Goal: Task Accomplishment & Management: Complete application form

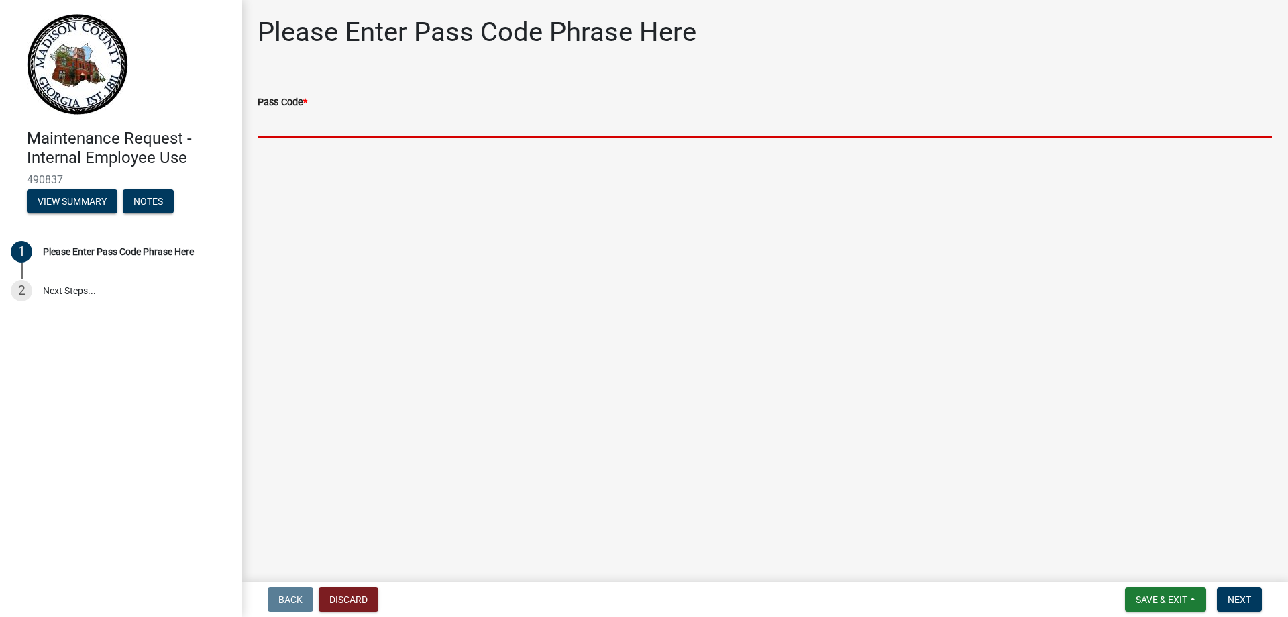
paste input "bgmr2025"
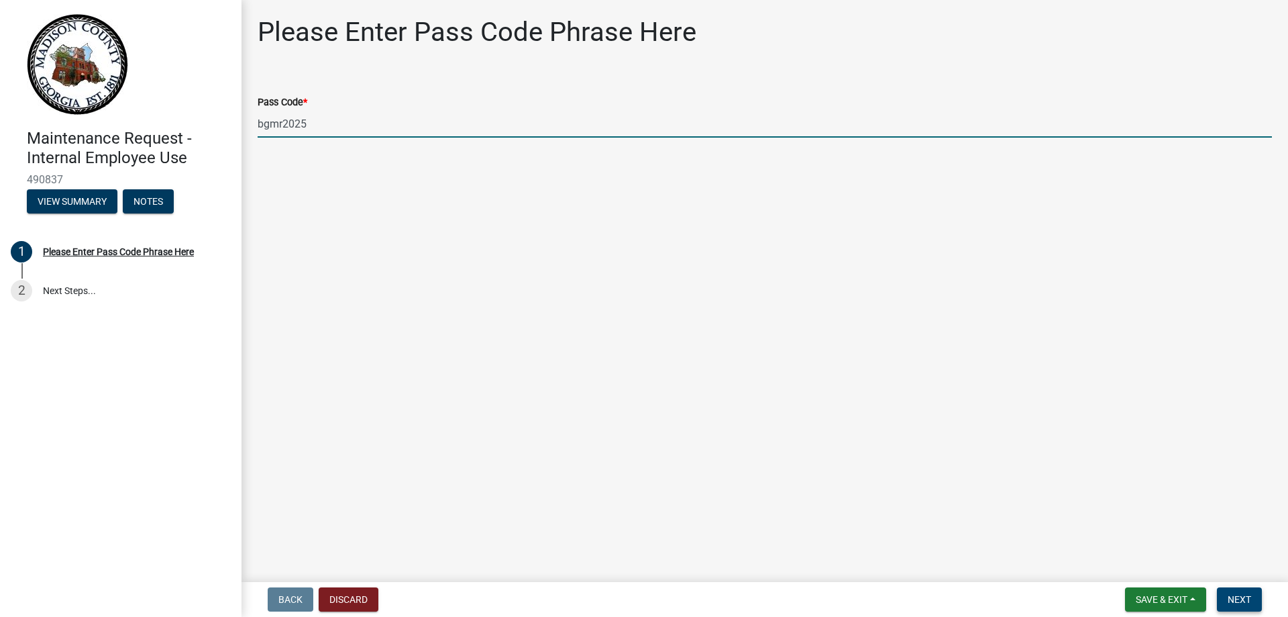
type input "bgmr2025"
click at [1234, 596] on span "Next" at bounding box center [1239, 599] width 23 height 11
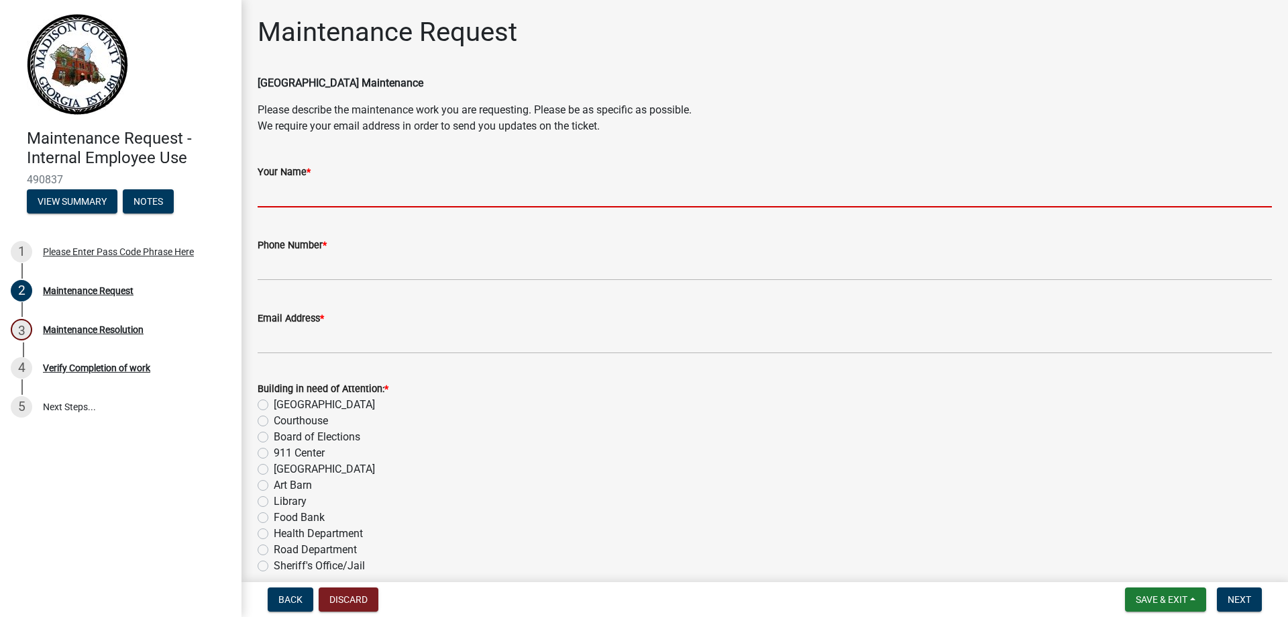
click at [396, 193] on input "Your Name *" at bounding box center [765, 194] width 1015 height 28
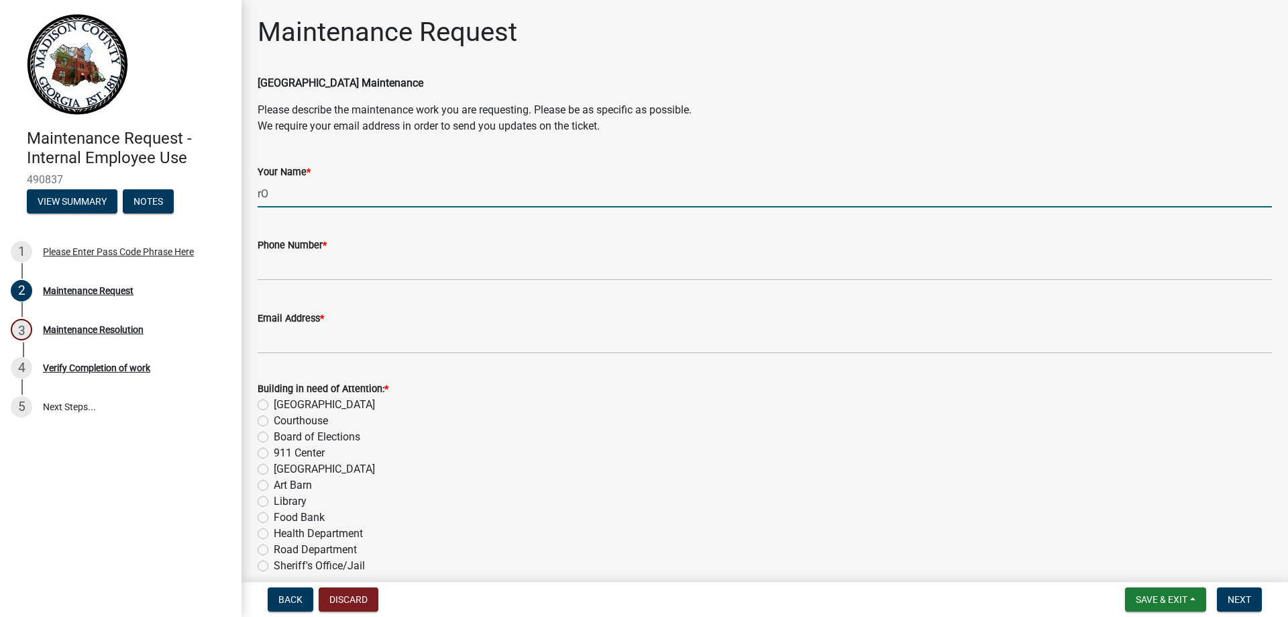
type input "r"
type input "[PERSON_NAME]"
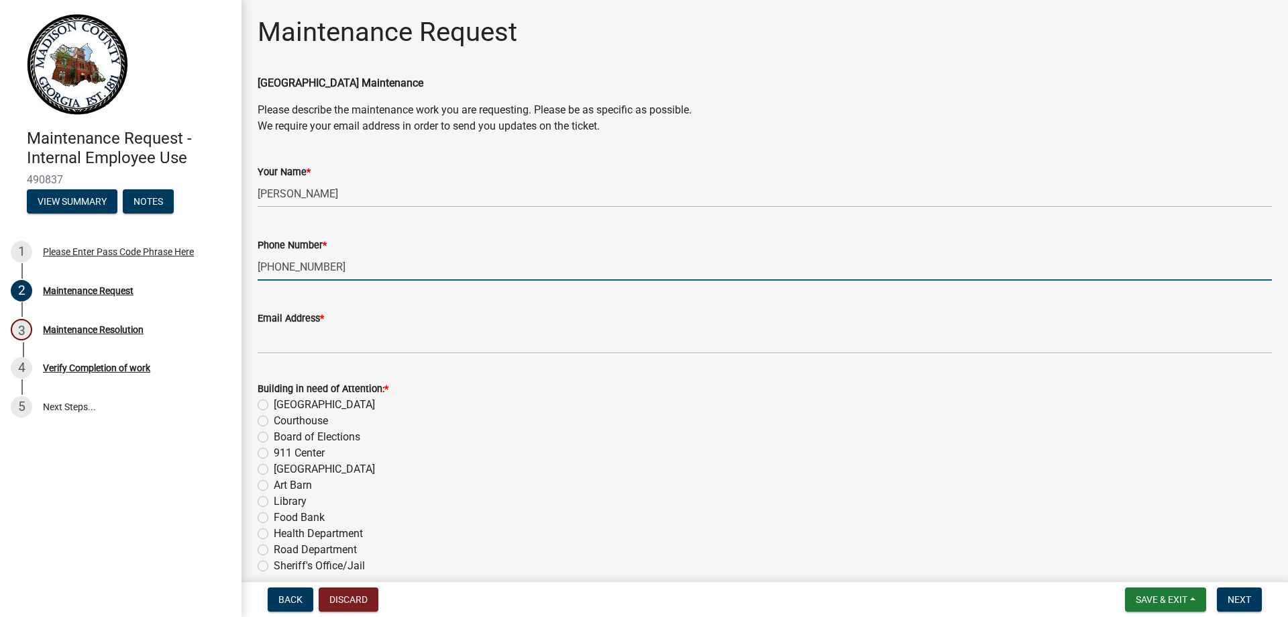
type input "[PHONE_NUMBER]"
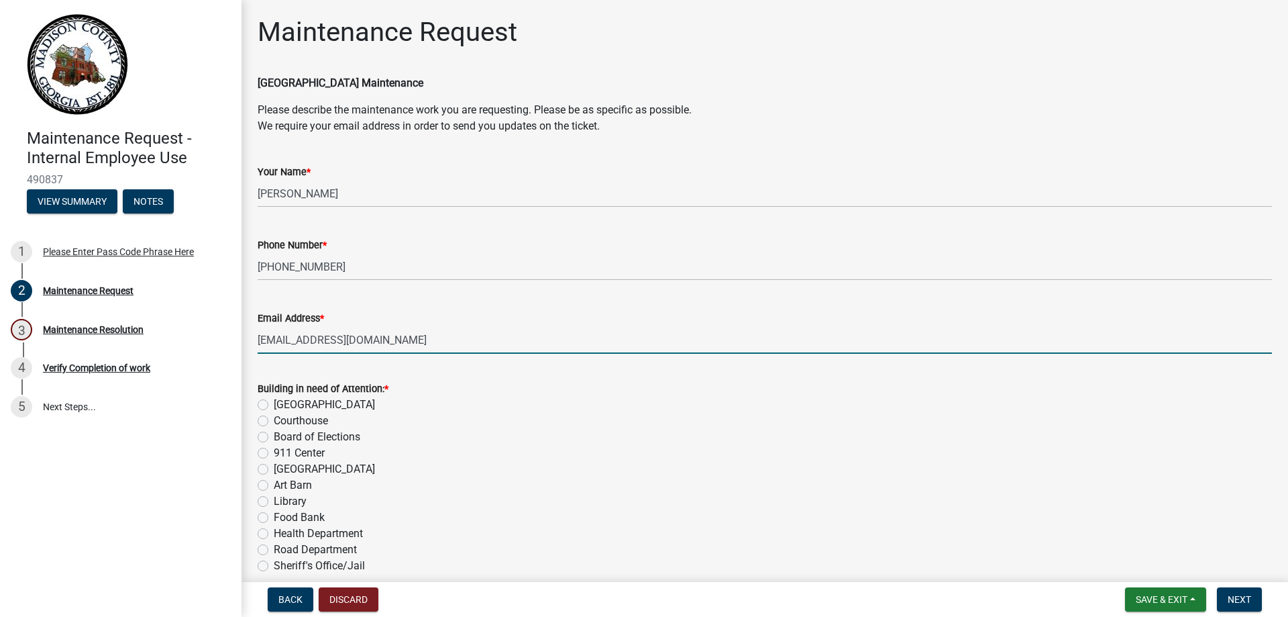
type input "[EMAIL_ADDRESS][DOMAIN_NAME]"
click at [268, 444] on div "Board of Elections" at bounding box center [765, 437] width 1015 height 16
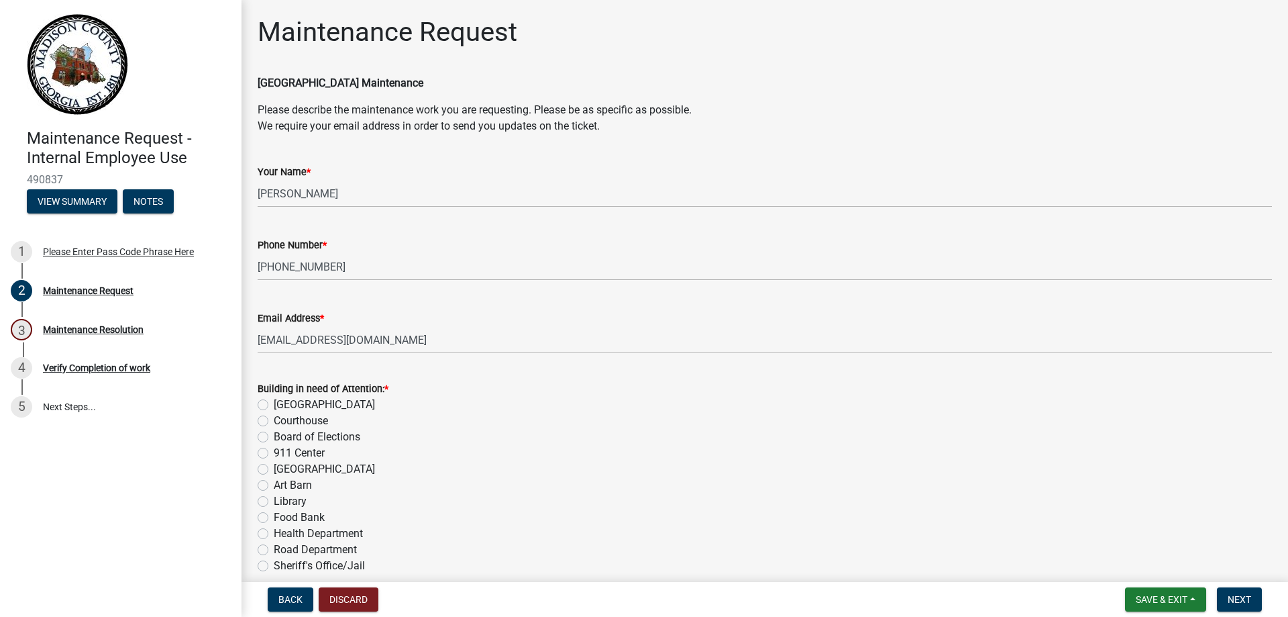
click at [274, 436] on label "Board of Elections" at bounding box center [317, 437] width 87 height 16
click at [274, 436] on input "Board of Elections" at bounding box center [278, 433] width 9 height 9
radio input "true"
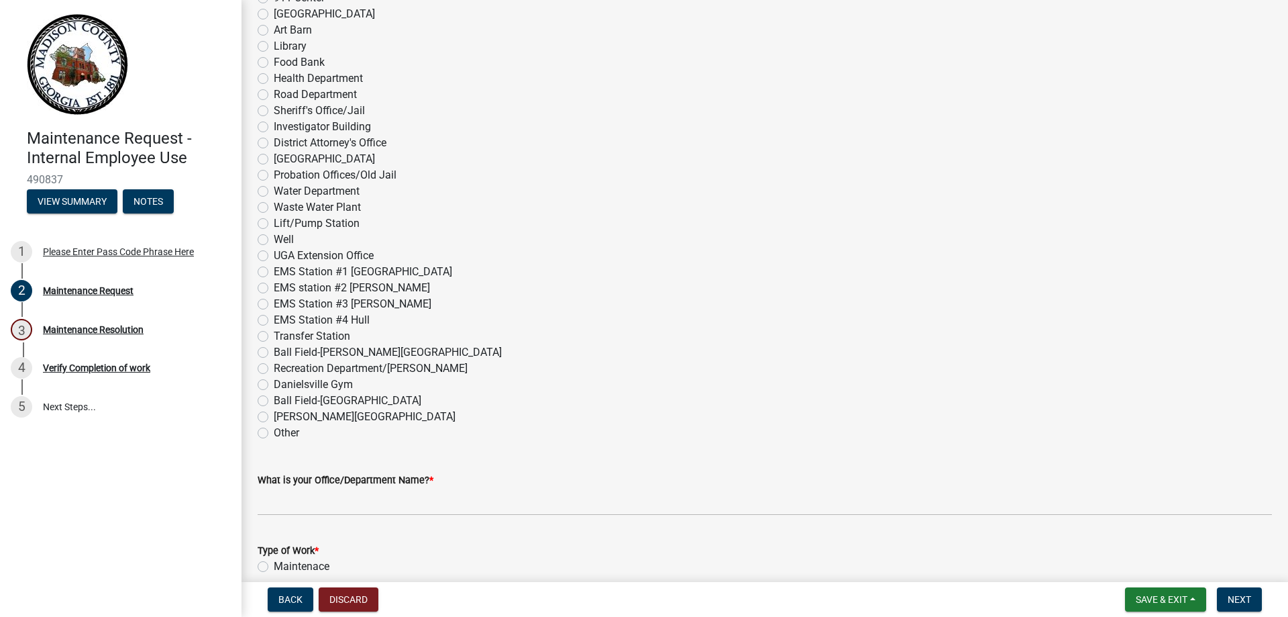
scroll to position [470, 0]
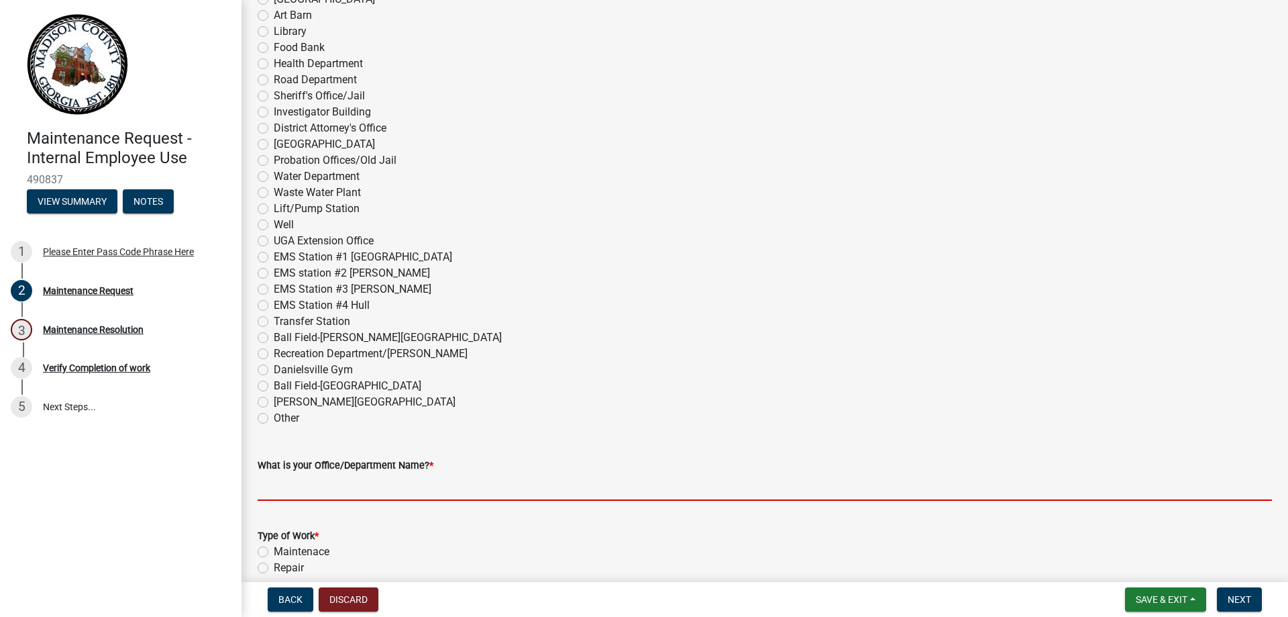
click at [383, 480] on input "What is your Office/Department Name? *" at bounding box center [765, 487] width 1015 height 28
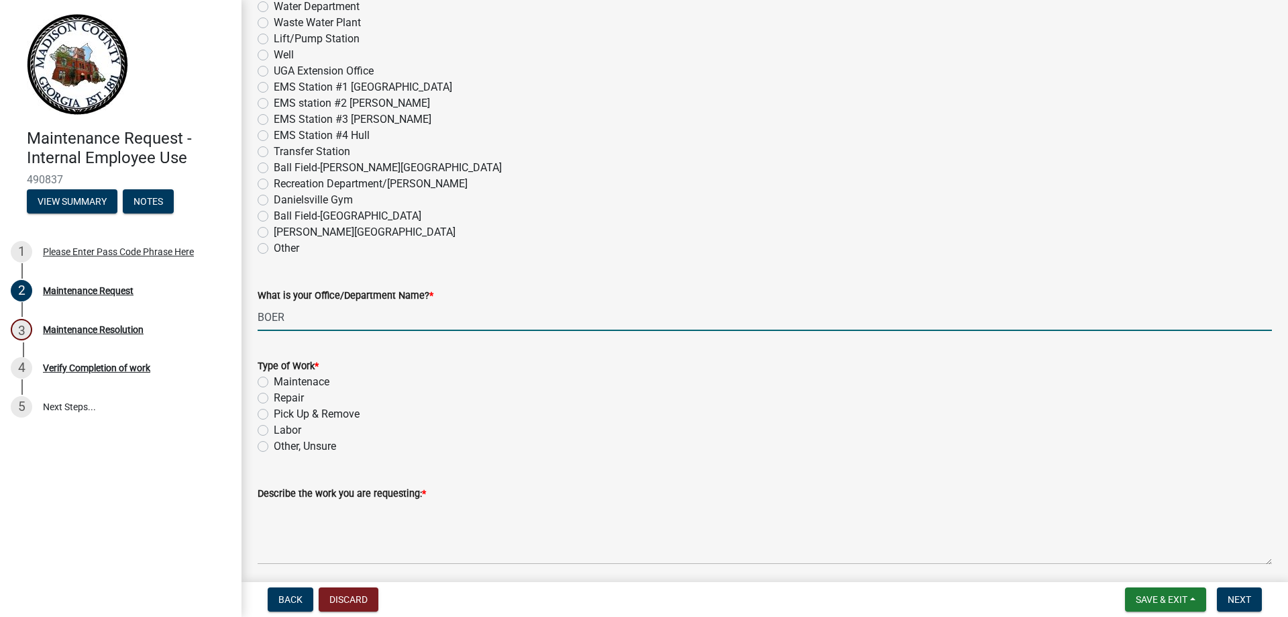
scroll to position [738, 0]
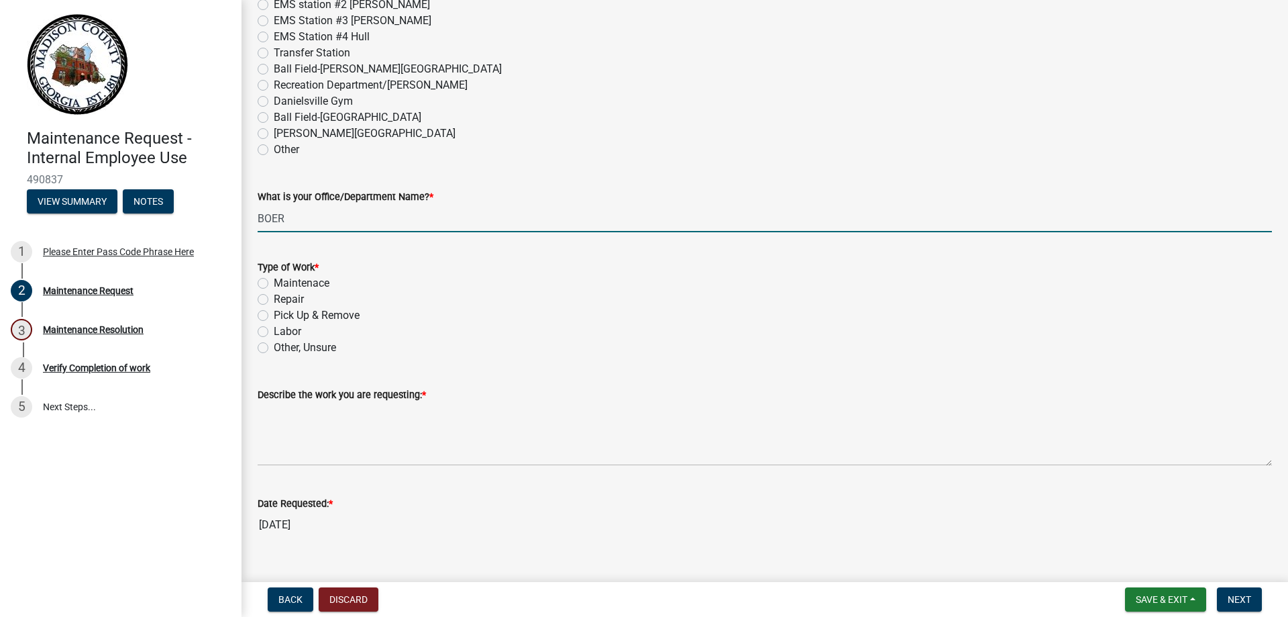
type input "BOER"
click at [274, 347] on label "Other, Unsure" at bounding box center [305, 348] width 62 height 16
click at [274, 347] on input "Other, Unsure" at bounding box center [278, 344] width 9 height 9
radio input "true"
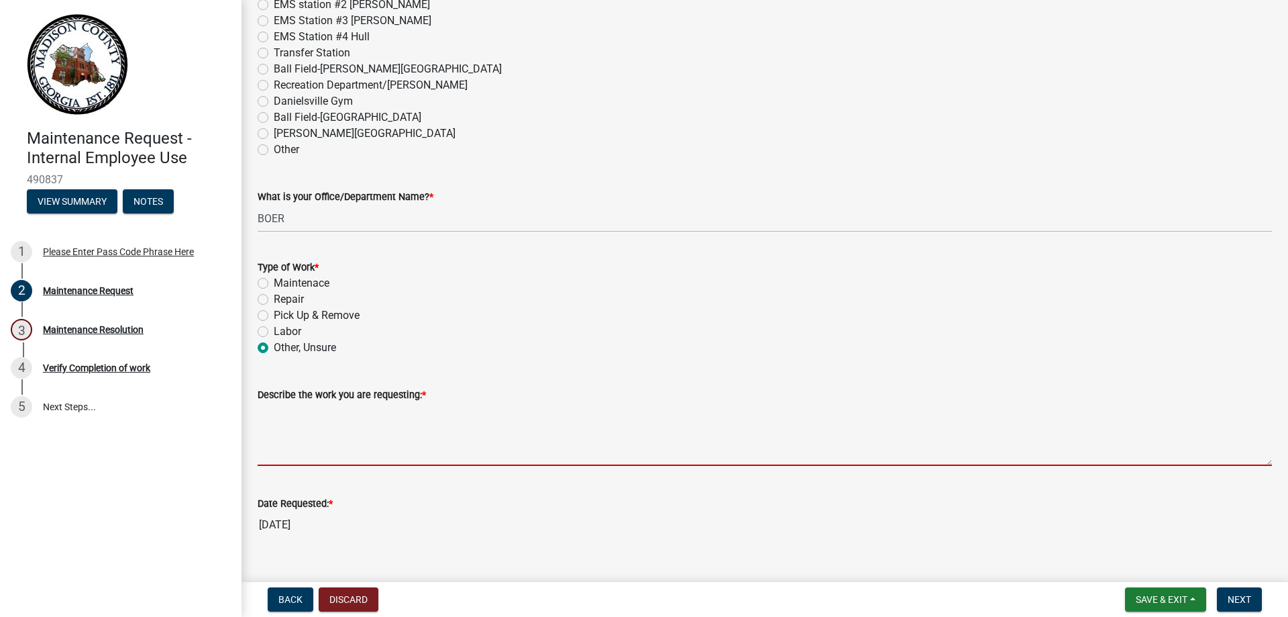
click at [272, 425] on textarea "Describe the work you are requesting: *" at bounding box center [765, 434] width 1015 height 63
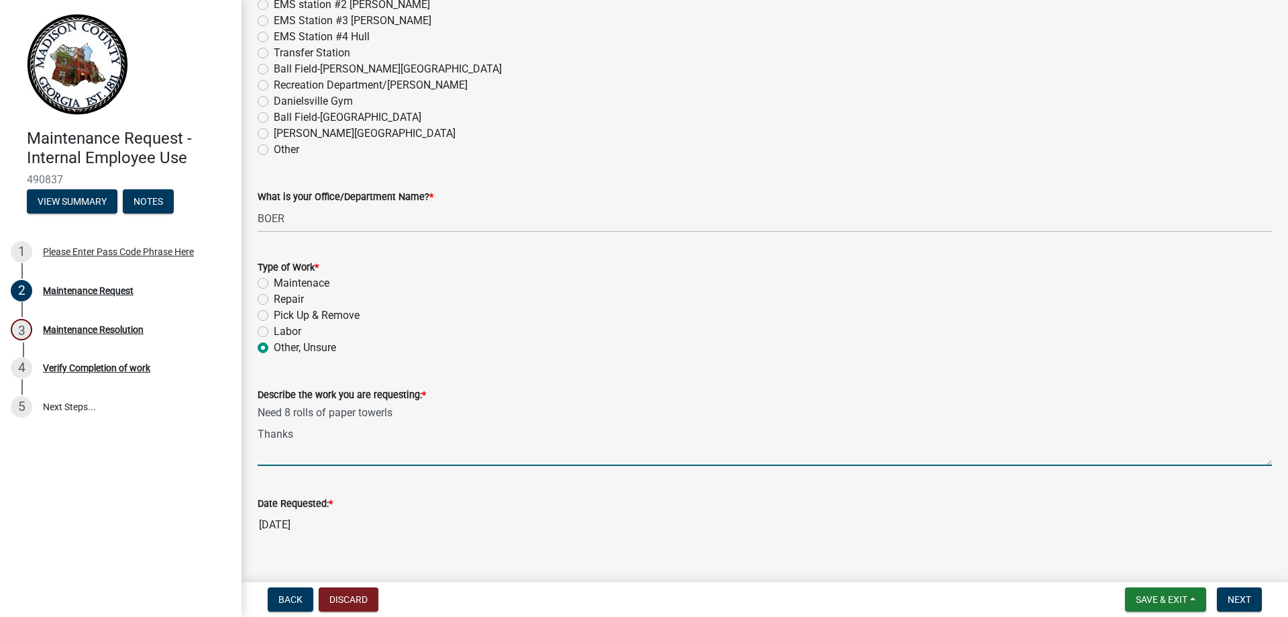
click at [408, 413] on textarea "Need 8 rolls of paper towerls Thanks" at bounding box center [765, 434] width 1015 height 63
type textarea "Need 8 rolls of paper towels Thanks"
click at [1231, 594] on span "Next" at bounding box center [1239, 599] width 23 height 11
